Goal: Check status: Check status

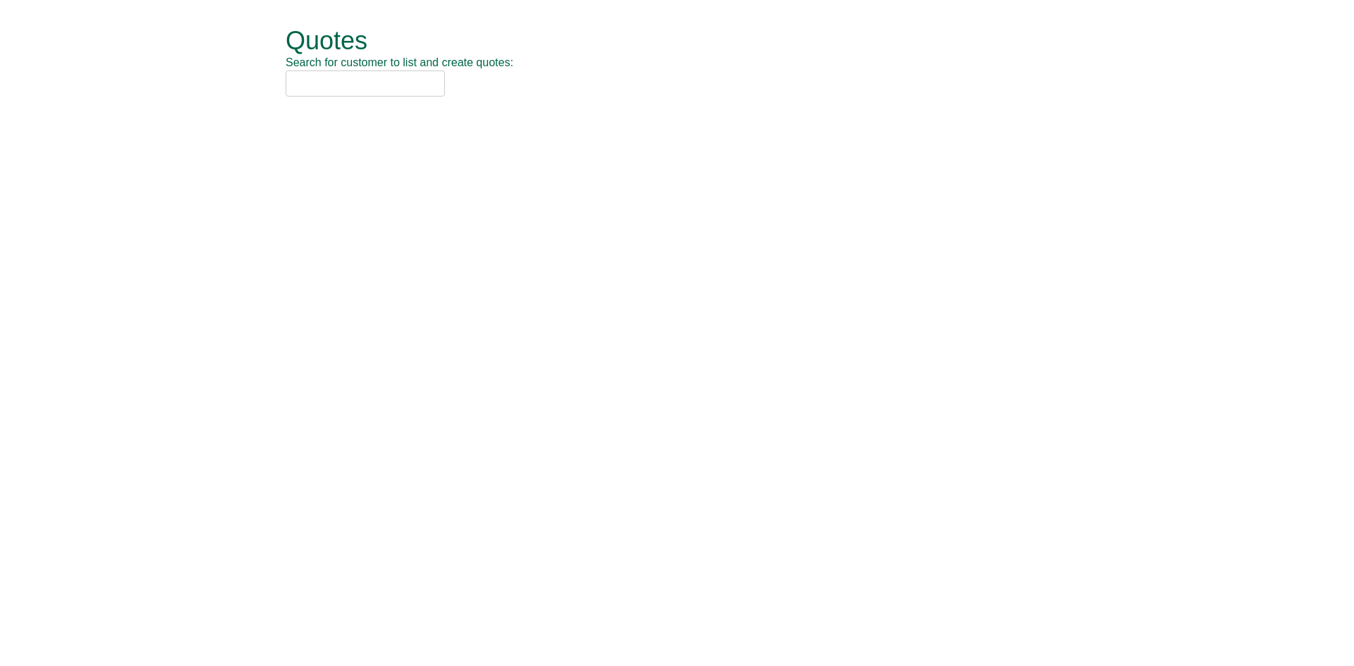
click at [362, 92] on input "text" at bounding box center [365, 83] width 159 height 26
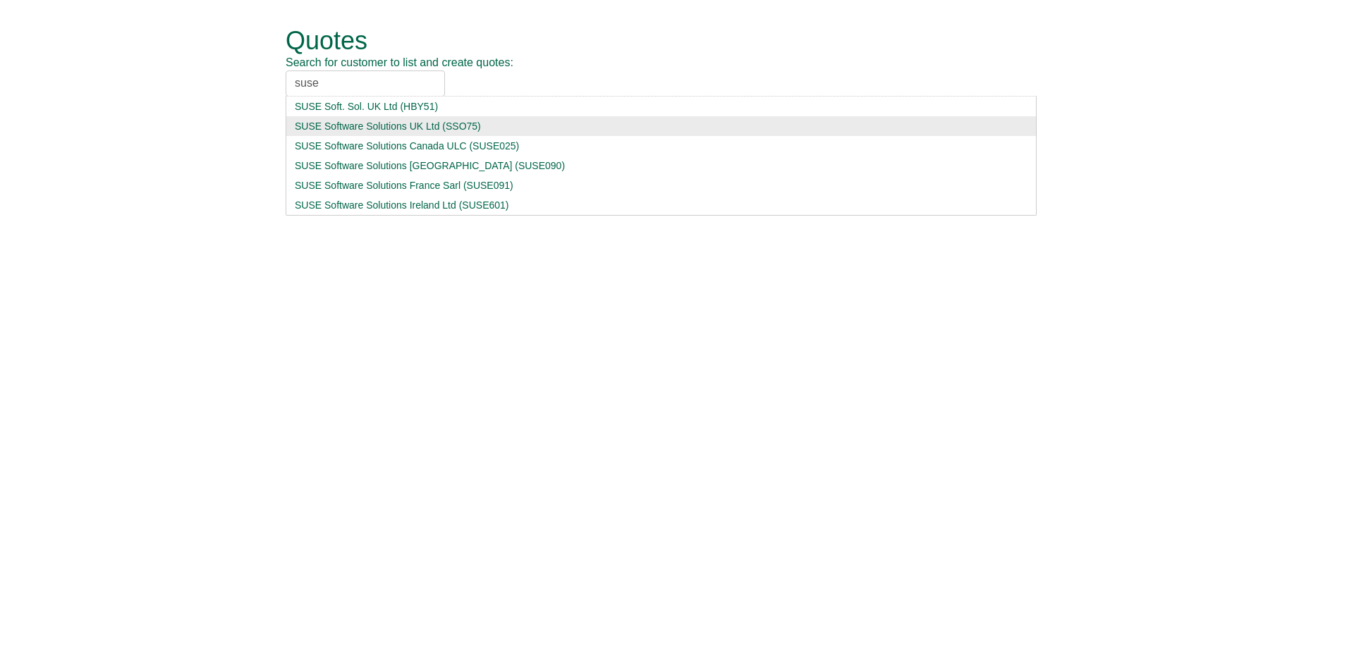
type input "suse"
click at [364, 120] on div "SUSE Software Solutions UK Ltd (SSO75)" at bounding box center [661, 126] width 732 height 14
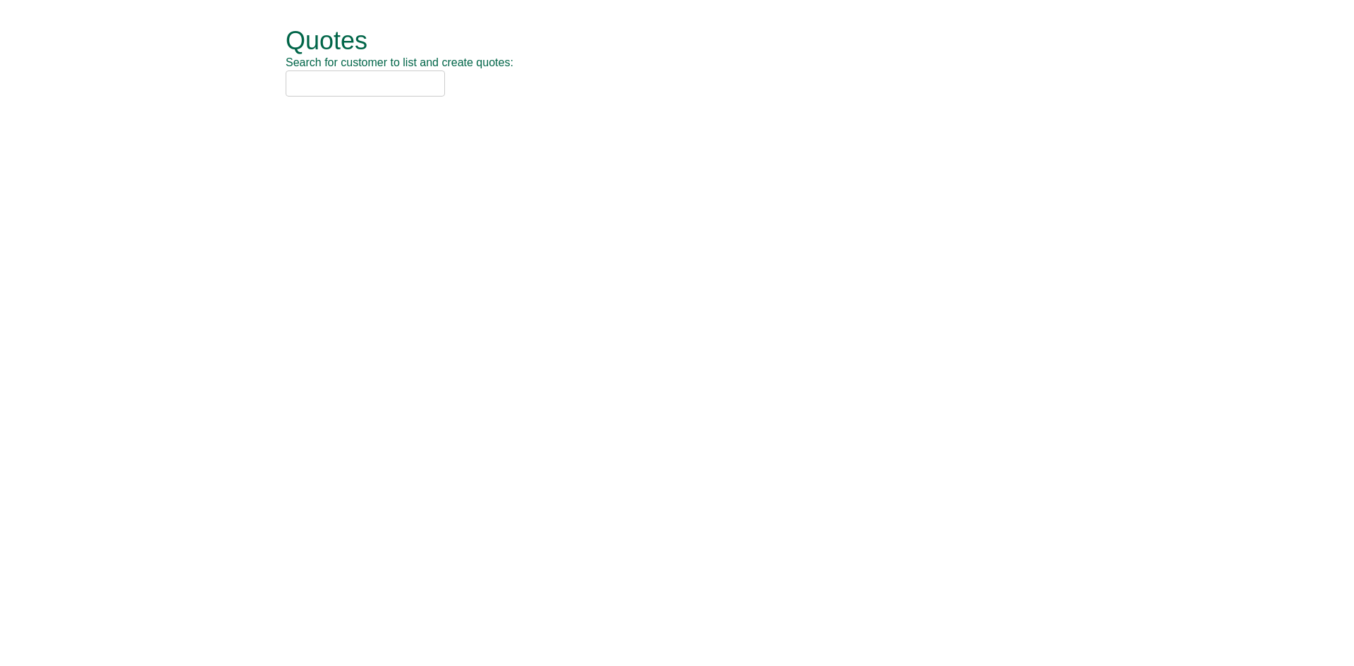
click at [303, 89] on input "text" at bounding box center [365, 83] width 159 height 26
click at [328, 85] on input "text" at bounding box center [365, 83] width 159 height 26
type input "p"
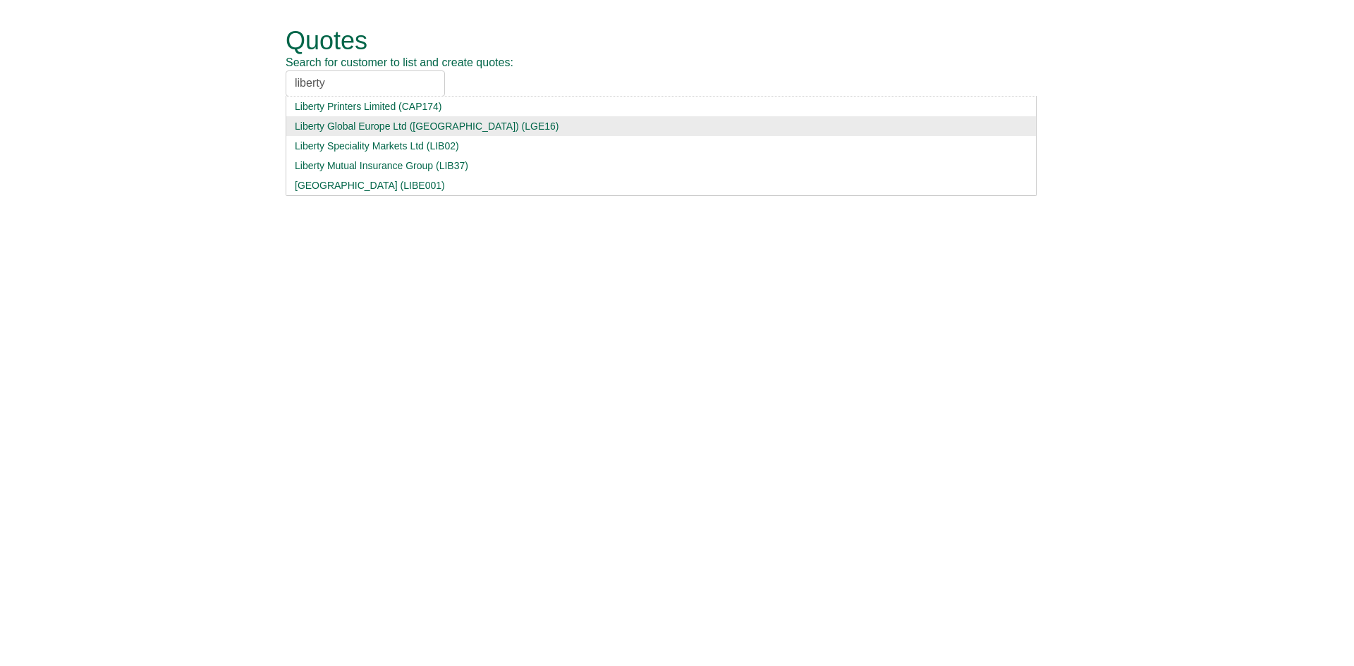
type input "liberty"
click at [338, 135] on li "Liberty Global Europe Ltd (UK) (LGE16)" at bounding box center [661, 126] width 751 height 20
click at [374, 87] on input "liberty" at bounding box center [365, 83] width 159 height 26
click at [389, 126] on div "Liberty Global Europe Ltd (UK) (LGE16)" at bounding box center [661, 126] width 732 height 14
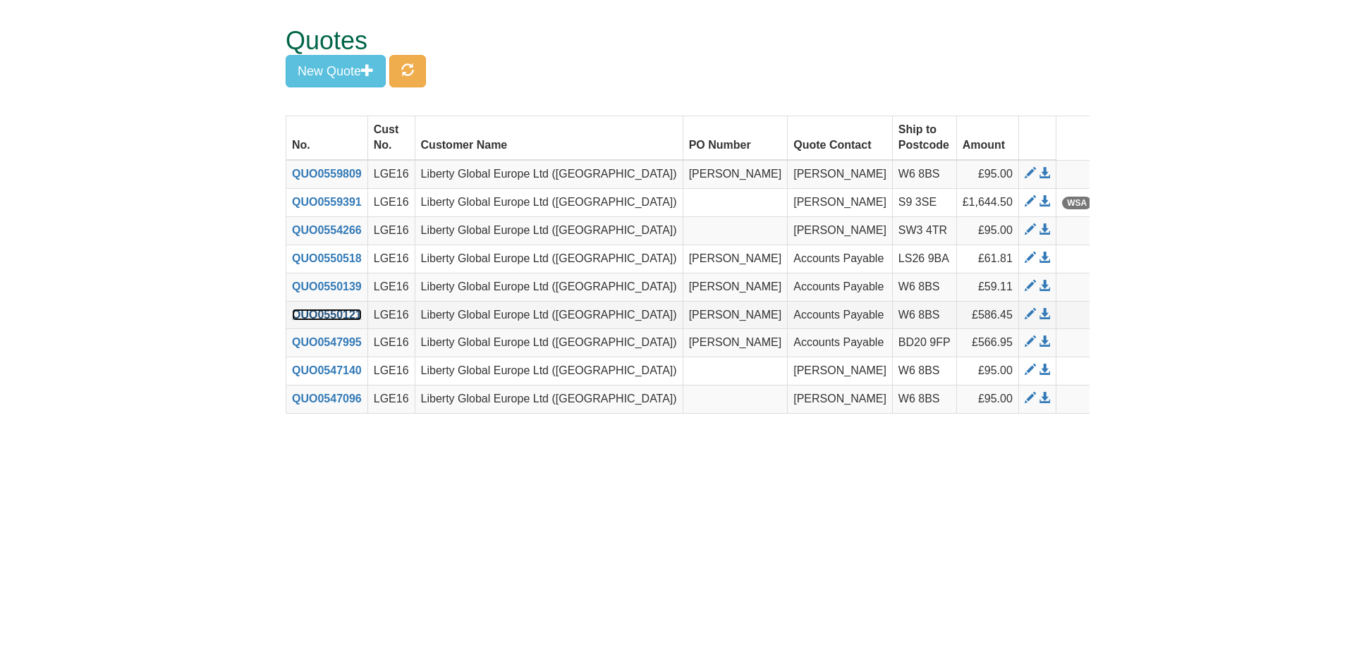
click at [328, 309] on link "QUO0550121" at bounding box center [327, 315] width 70 height 12
click at [333, 309] on link "QUO0550121" at bounding box center [327, 315] width 70 height 12
